Goal: Navigation & Orientation: Find specific page/section

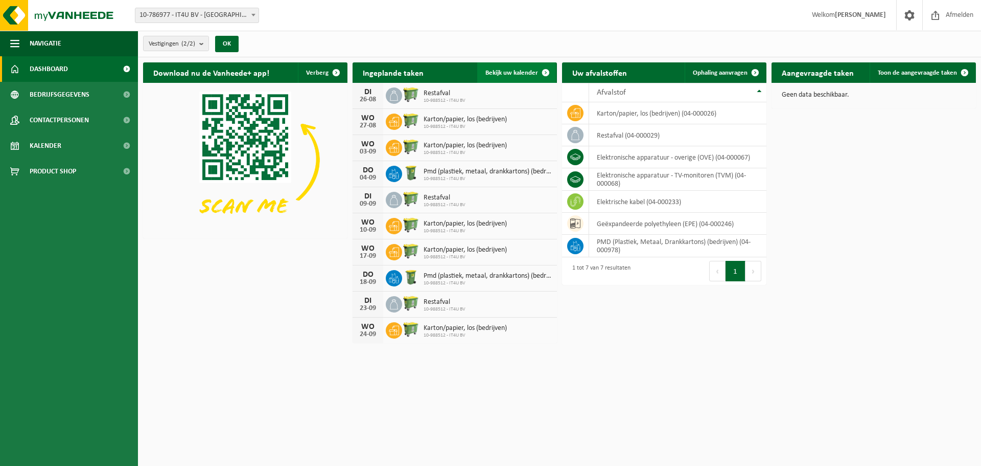
click at [532, 67] on link "Bekijk uw kalender" at bounding box center [516, 72] width 79 height 20
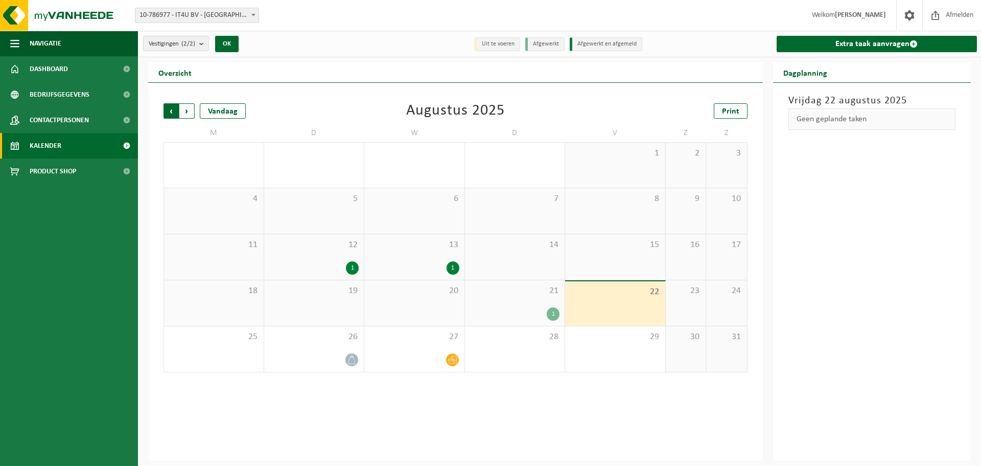
click at [190, 112] on span "Volgende" at bounding box center [186, 110] width 15 height 15
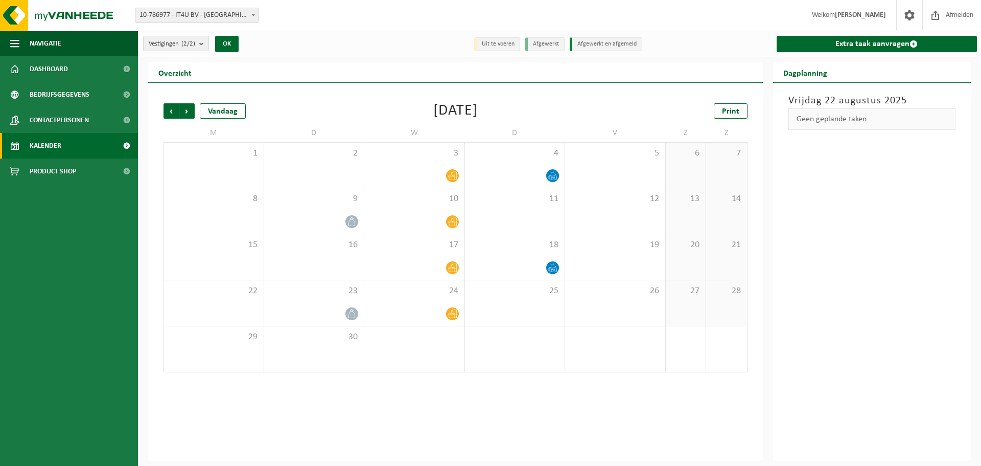
click at [190, 112] on span "Volgende" at bounding box center [186, 110] width 15 height 15
click at [175, 108] on span "Vorige" at bounding box center [171, 110] width 15 height 15
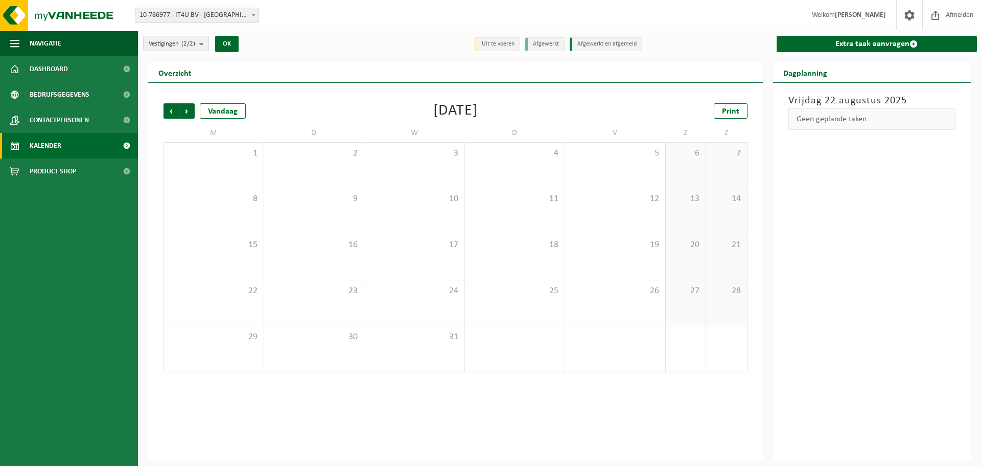
click at [175, 108] on span "Vorige" at bounding box center [171, 110] width 15 height 15
